Goal: Navigation & Orientation: Find specific page/section

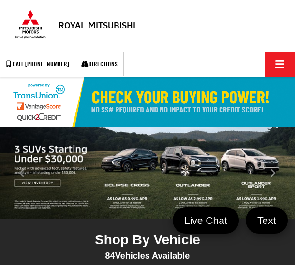
click at [270, 61] on button "Click to show site navigation" at bounding box center [280, 64] width 30 height 25
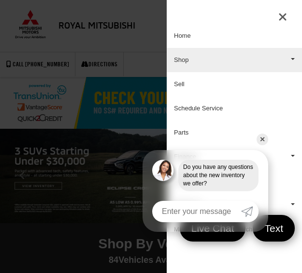
click at [200, 69] on link "Shop" at bounding box center [234, 60] width 135 height 24
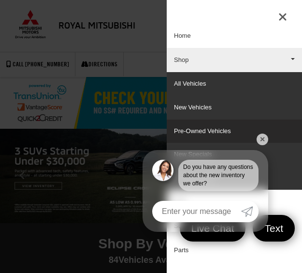
click at [205, 133] on link "Pre-Owned Vehicles" at bounding box center [234, 131] width 135 height 24
